Goal: Information Seeking & Learning: Learn about a topic

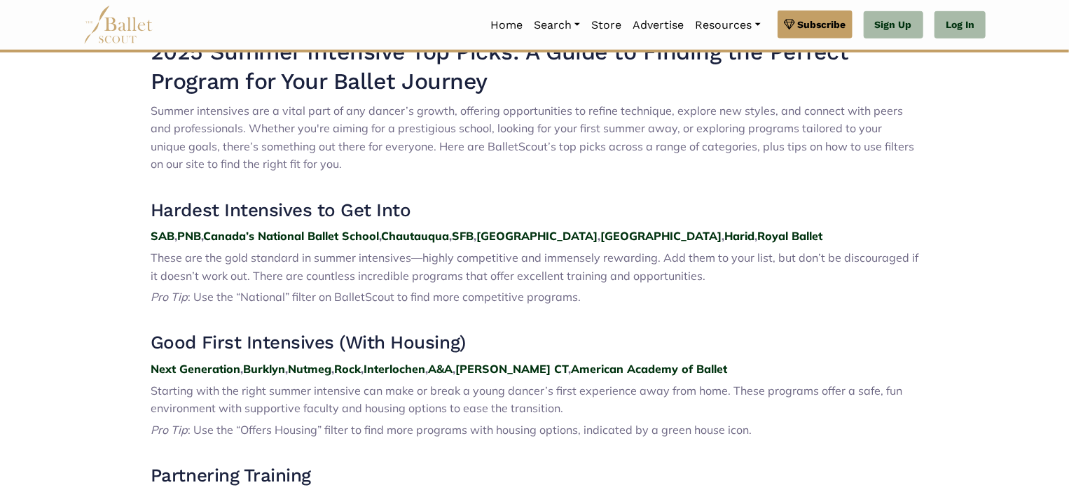
scroll to position [448, 0]
click at [171, 239] on strong "SAB" at bounding box center [163, 235] width 24 height 14
click at [724, 238] on strong "Harid" at bounding box center [739, 235] width 30 height 14
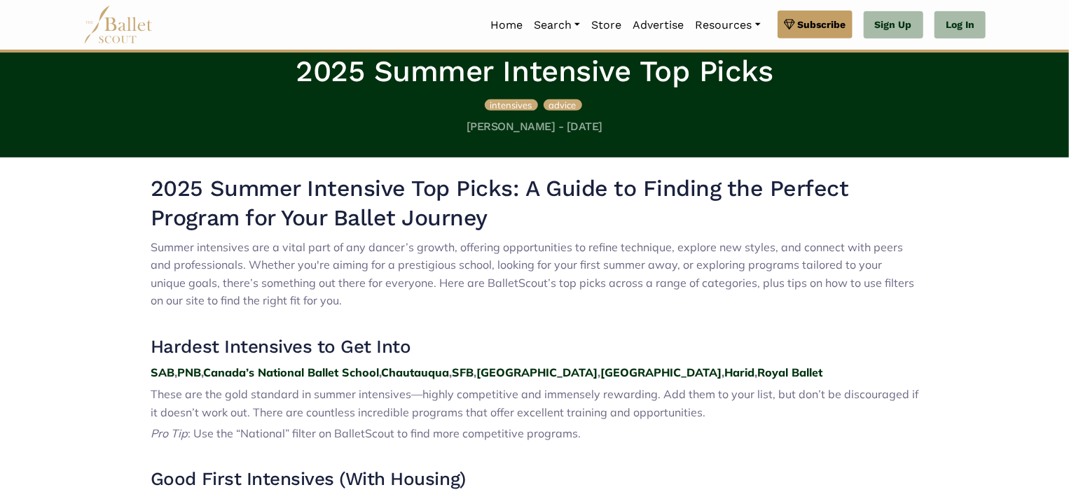
scroll to position [313, 0]
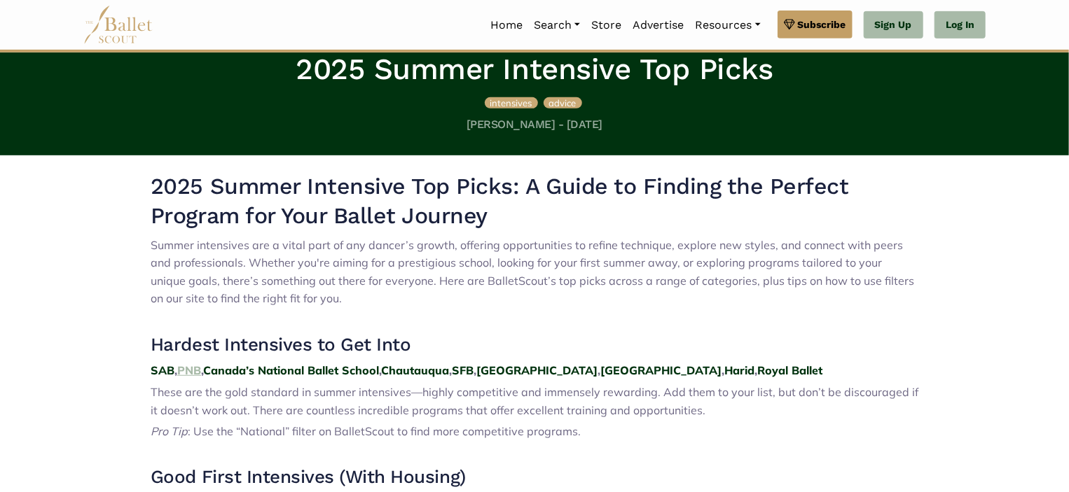
click at [193, 368] on strong "PNB" at bounding box center [189, 370] width 24 height 14
click at [193, 369] on strong "PNB" at bounding box center [189, 370] width 24 height 14
